Goal: Task Accomplishment & Management: Use online tool/utility

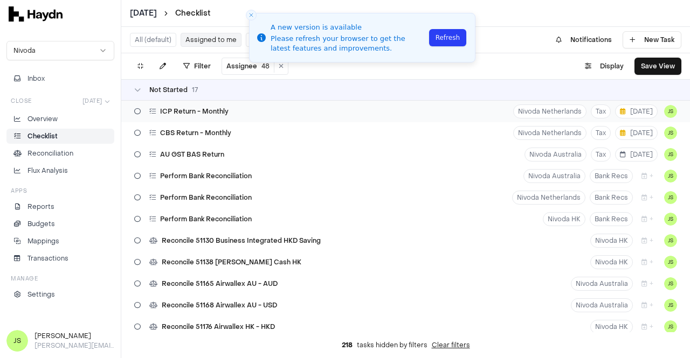
click at [192, 114] on span "ICP Return - Monthly" at bounding box center [194, 111] width 68 height 9
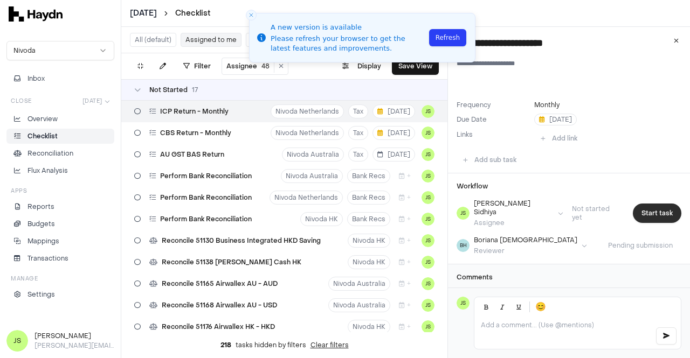
click at [644, 204] on button "Start task" at bounding box center [657, 213] width 49 height 19
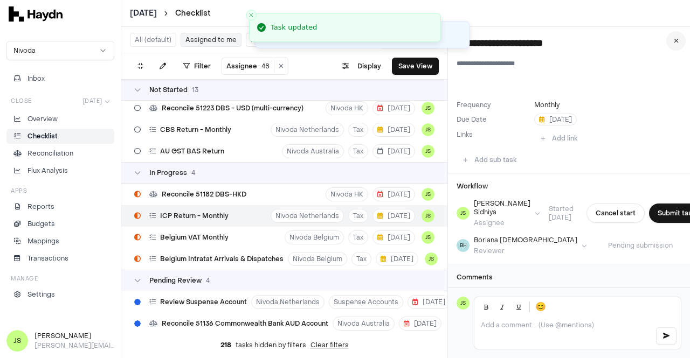
click at [673, 38] on button at bounding box center [675, 40] width 19 height 19
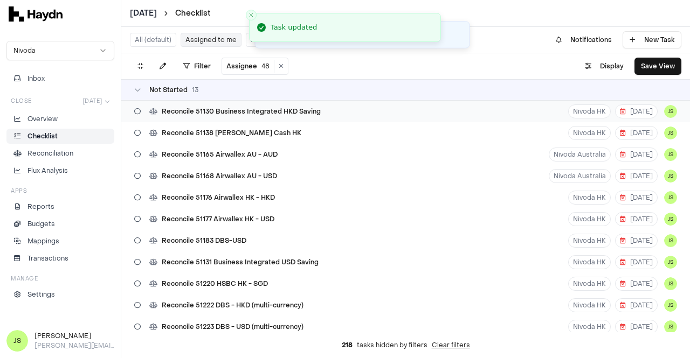
click at [266, 114] on span "Reconcile 51130 Business Integrated HKD Saving" at bounding box center [241, 111] width 159 height 9
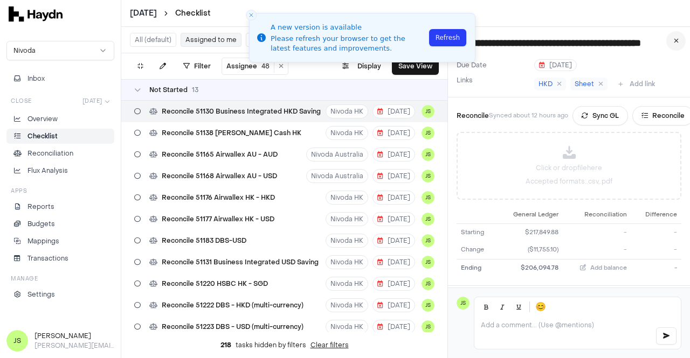
click at [680, 42] on button at bounding box center [675, 40] width 19 height 19
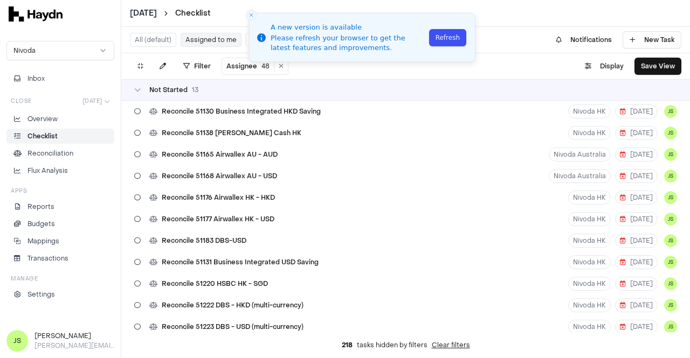
click at [448, 37] on button "Refresh" at bounding box center [447, 37] width 37 height 17
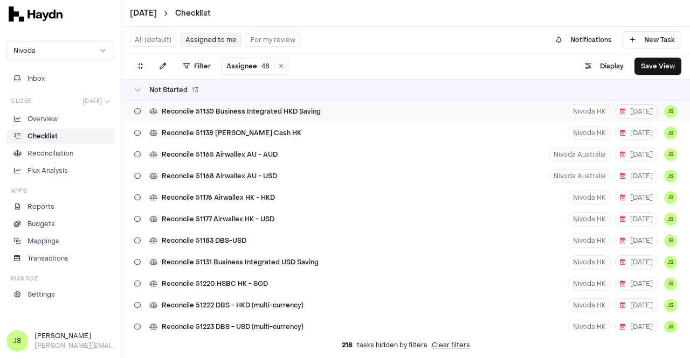
click at [630, 108] on span "[DATE]" at bounding box center [636, 111] width 33 height 9
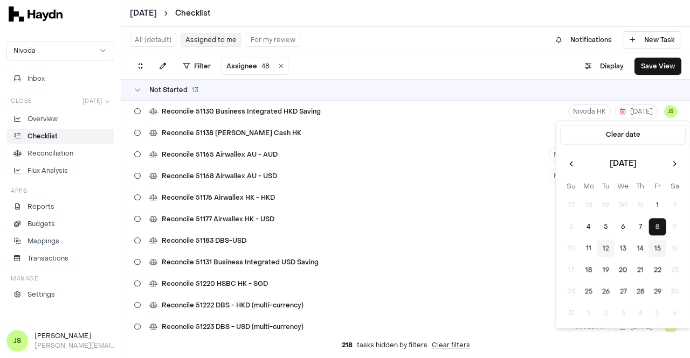
click at [654, 247] on button "15" at bounding box center [657, 248] width 17 height 17
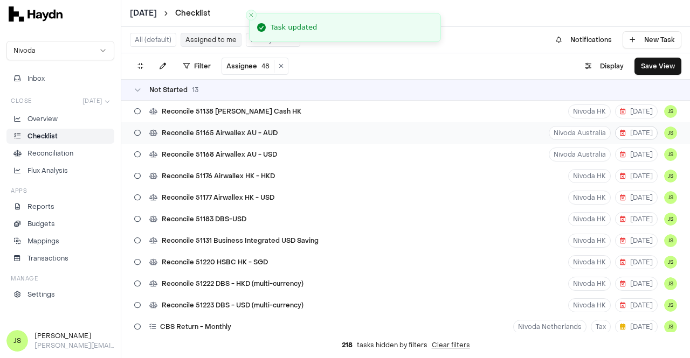
click at [633, 132] on span "[DATE]" at bounding box center [636, 133] width 33 height 9
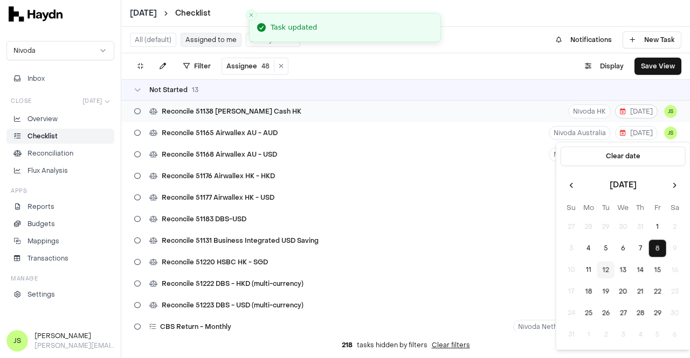
click at [637, 112] on span "[DATE]" at bounding box center [636, 111] width 33 height 9
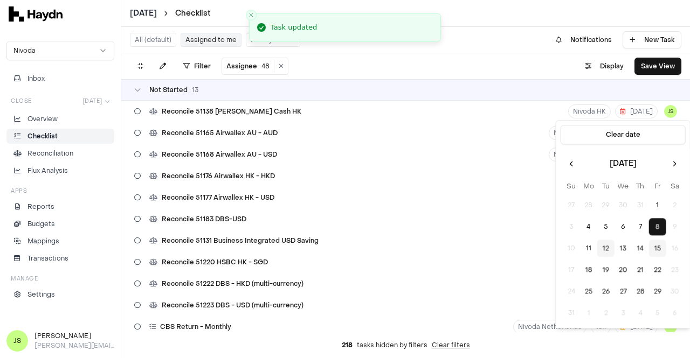
click at [655, 246] on button "15" at bounding box center [657, 248] width 17 height 17
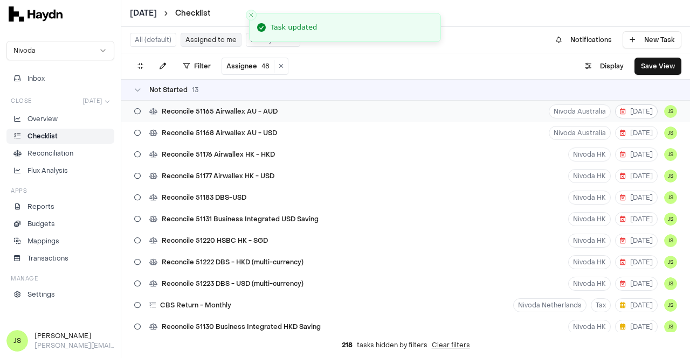
click at [632, 109] on span "[DATE]" at bounding box center [636, 111] width 33 height 9
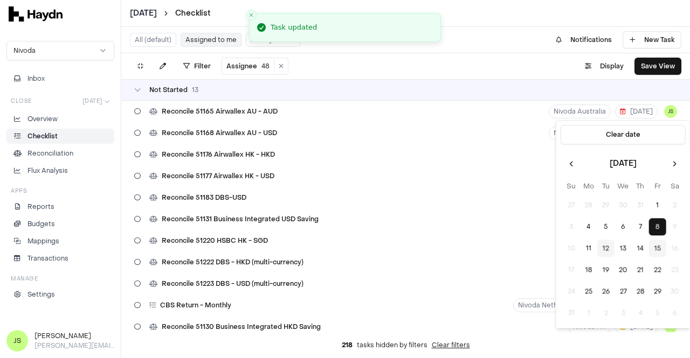
click at [660, 248] on button "15" at bounding box center [657, 248] width 17 height 17
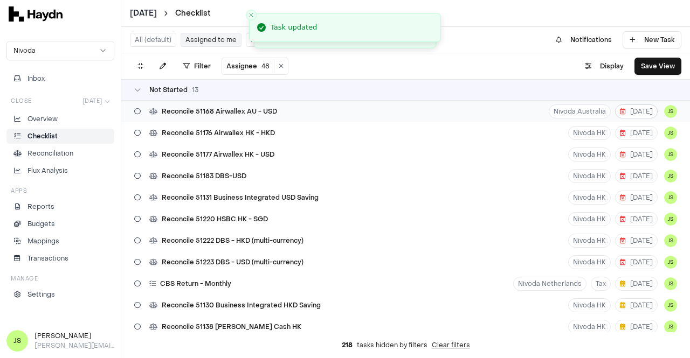
click at [637, 111] on span "[DATE]" at bounding box center [636, 111] width 33 height 9
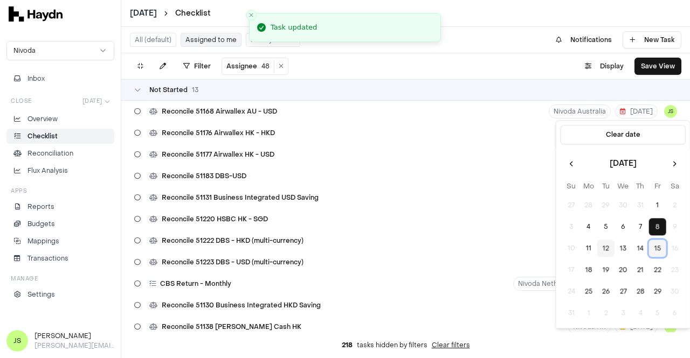
click at [661, 250] on button "15" at bounding box center [657, 248] width 17 height 17
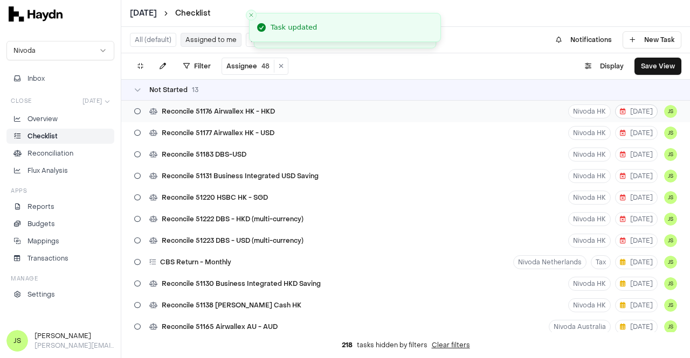
click at [624, 115] on span "[DATE]" at bounding box center [636, 111] width 33 height 9
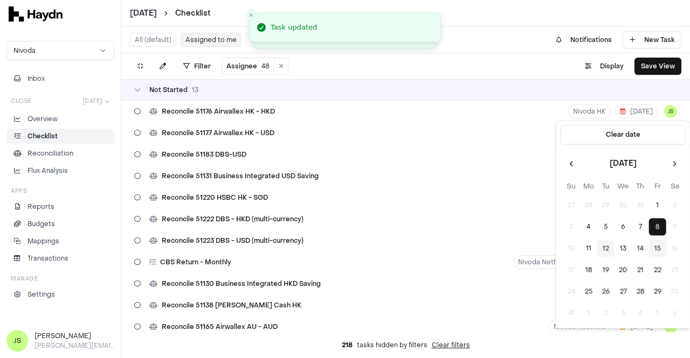
click at [659, 246] on button "15" at bounding box center [657, 248] width 17 height 17
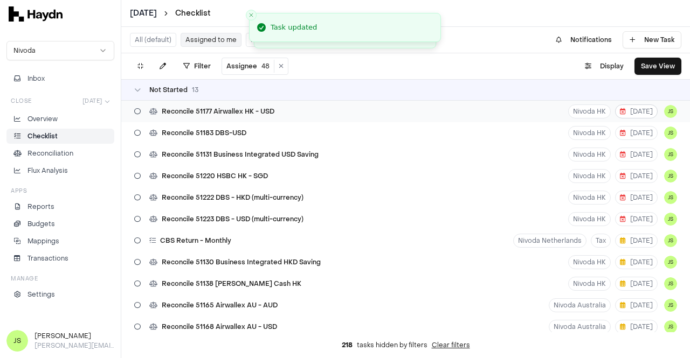
click at [632, 115] on button "[DATE]" at bounding box center [636, 112] width 43 height 14
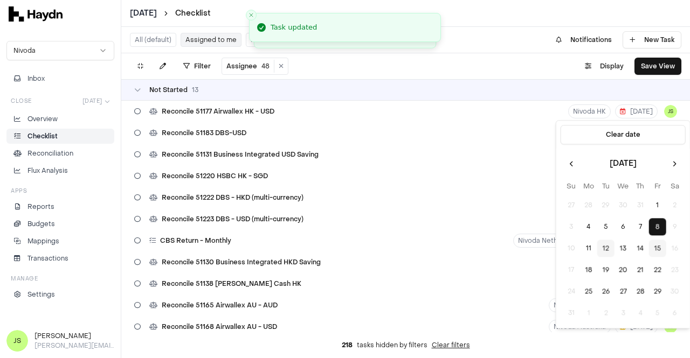
click at [659, 243] on button "15" at bounding box center [657, 248] width 17 height 17
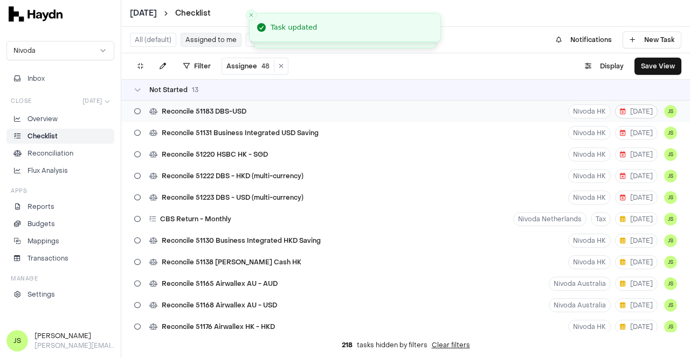
click at [630, 115] on span "[DATE]" at bounding box center [636, 111] width 33 height 9
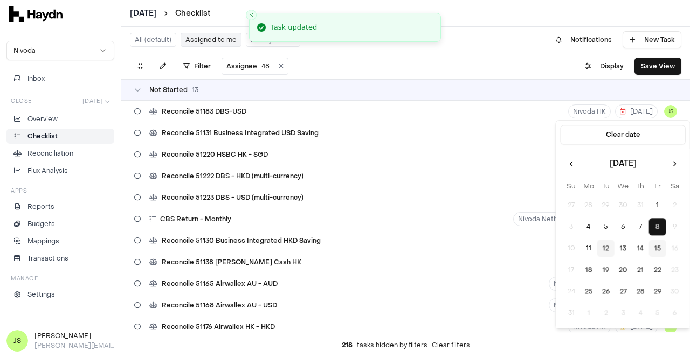
click at [658, 251] on button "15" at bounding box center [657, 248] width 17 height 17
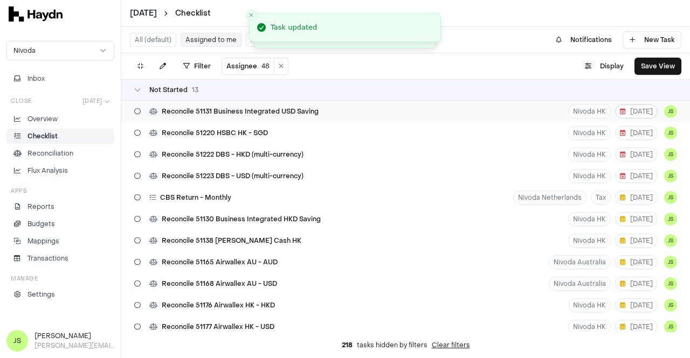
click at [619, 116] on button "[DATE]" at bounding box center [636, 112] width 43 height 14
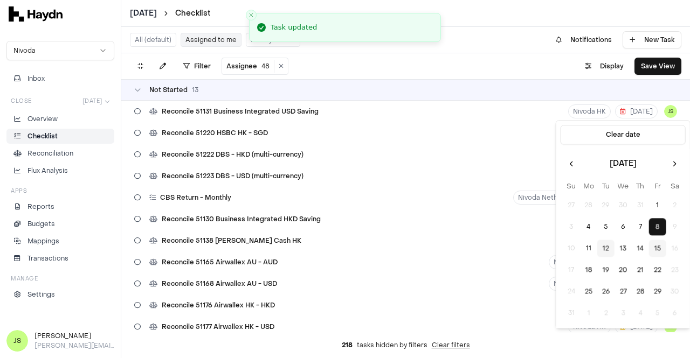
click at [658, 247] on button "15" at bounding box center [657, 248] width 17 height 17
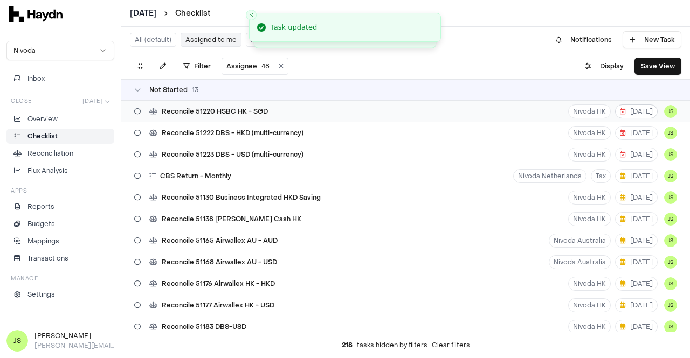
click at [624, 111] on span "[DATE]" at bounding box center [636, 111] width 33 height 9
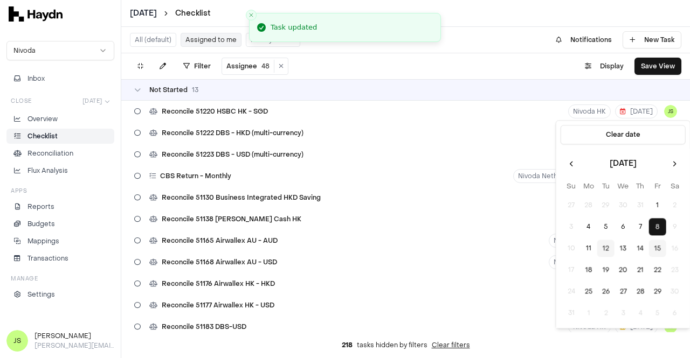
click at [658, 243] on button "15" at bounding box center [657, 248] width 17 height 17
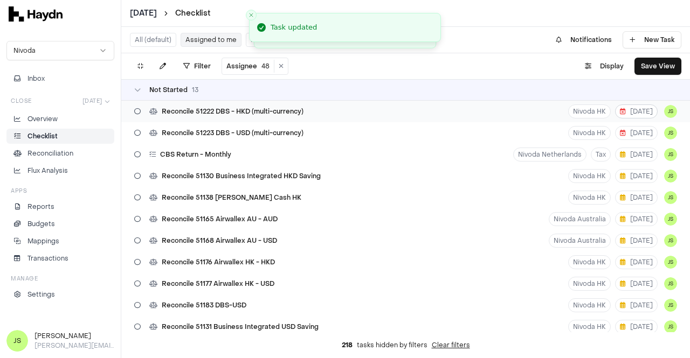
click at [631, 113] on span "[DATE]" at bounding box center [636, 111] width 33 height 9
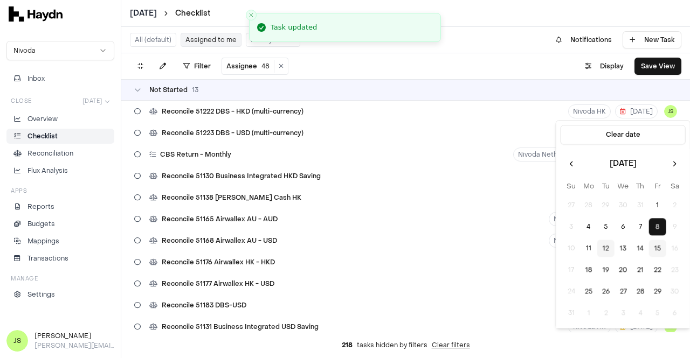
click at [662, 247] on button "15" at bounding box center [657, 248] width 17 height 17
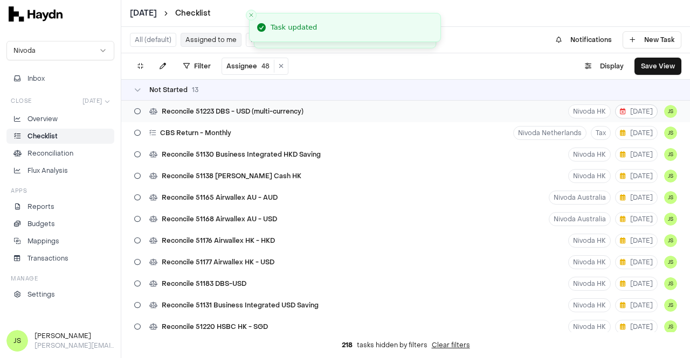
click at [630, 110] on span "[DATE]" at bounding box center [636, 111] width 33 height 9
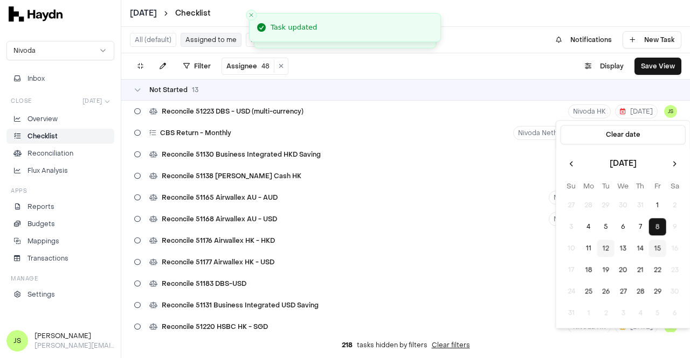
click at [658, 248] on button "15" at bounding box center [657, 248] width 17 height 17
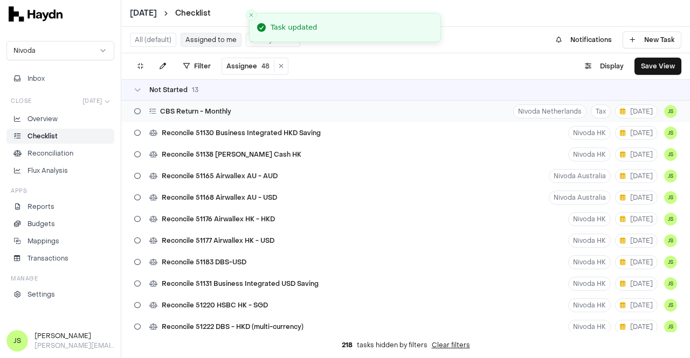
click at [238, 108] on div "CBS Return - Monthly Nivoda Netherlands Tax [DATE] JS" at bounding box center [405, 112] width 569 height 22
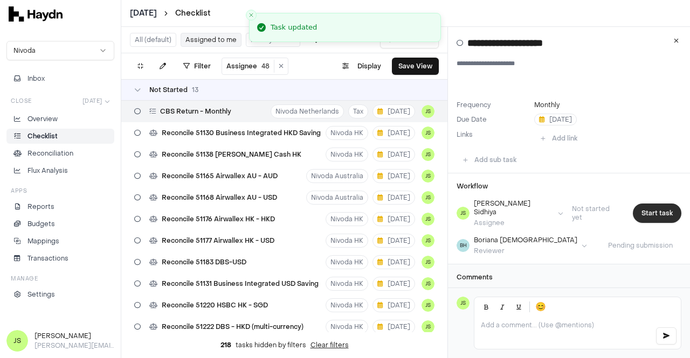
click at [640, 210] on button "Start task" at bounding box center [657, 213] width 49 height 19
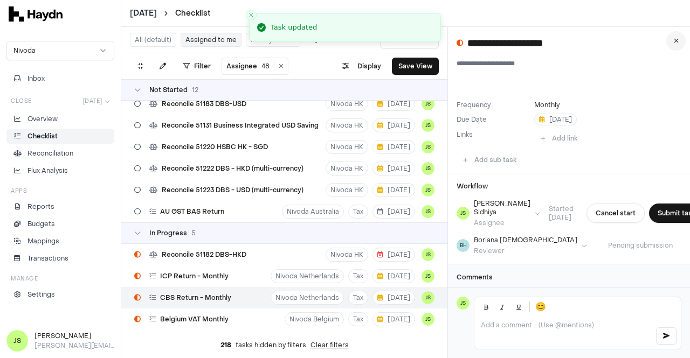
scroll to position [233, 0]
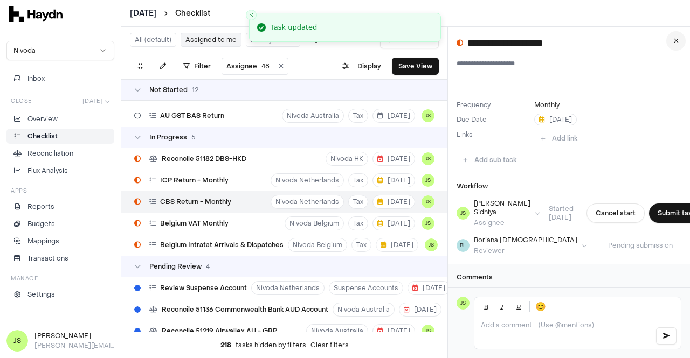
click at [680, 38] on button at bounding box center [675, 40] width 19 height 19
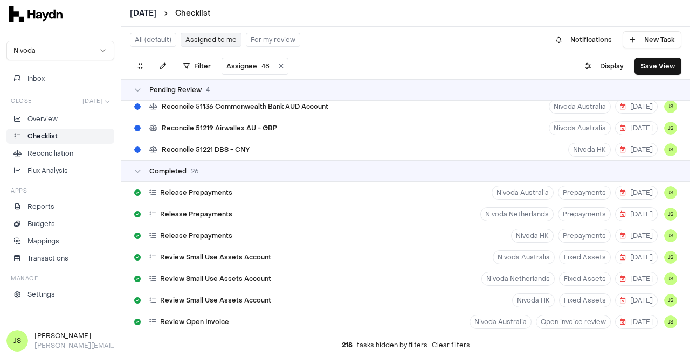
scroll to position [328, 0]
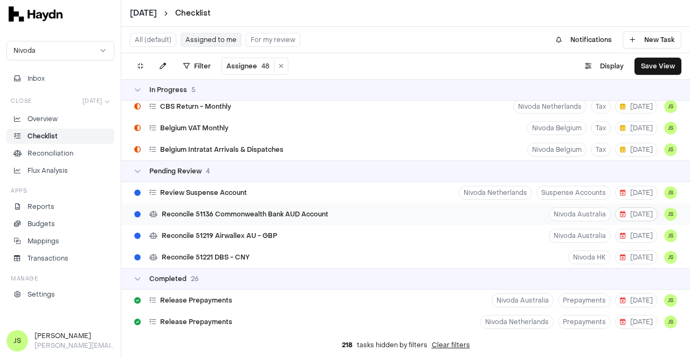
click at [630, 214] on span "[DATE]" at bounding box center [636, 214] width 33 height 9
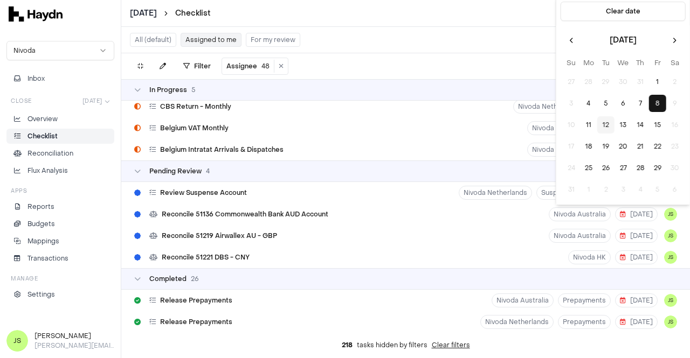
click at [58, 132] on li "Checklist" at bounding box center [60, 137] width 98 height 10
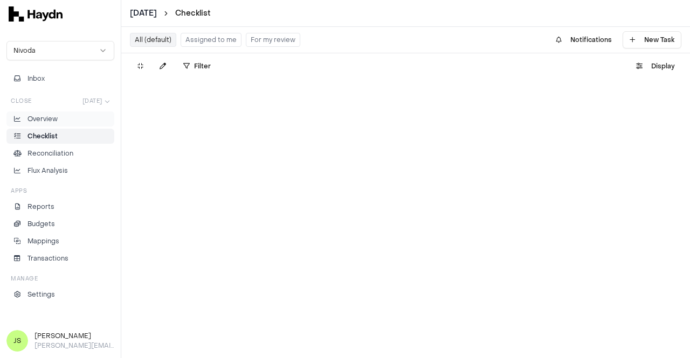
click at [57, 123] on li "Overview" at bounding box center [60, 119] width 98 height 10
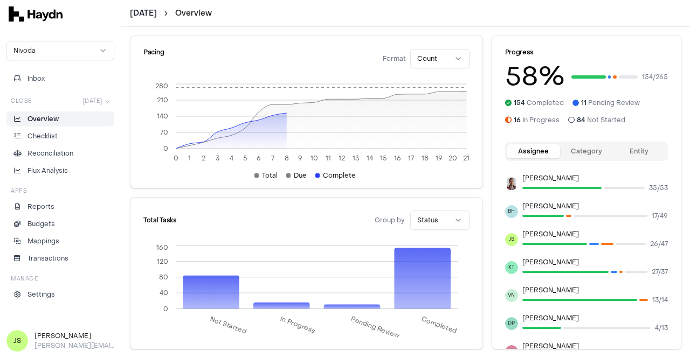
click at [58, 128] on div "Overview Checklist Reconciliation Flux Analysis" at bounding box center [60, 145] width 108 height 67
click at [54, 141] on link "Checklist" at bounding box center [60, 136] width 108 height 15
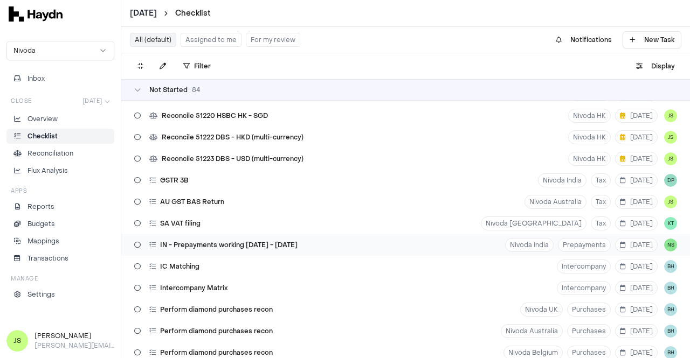
scroll to position [1132, 0]
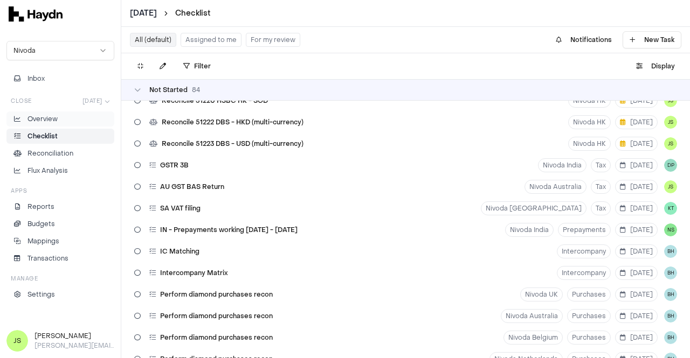
click at [78, 120] on li "Overview" at bounding box center [60, 119] width 98 height 10
